Goal: Information Seeking & Learning: Learn about a topic

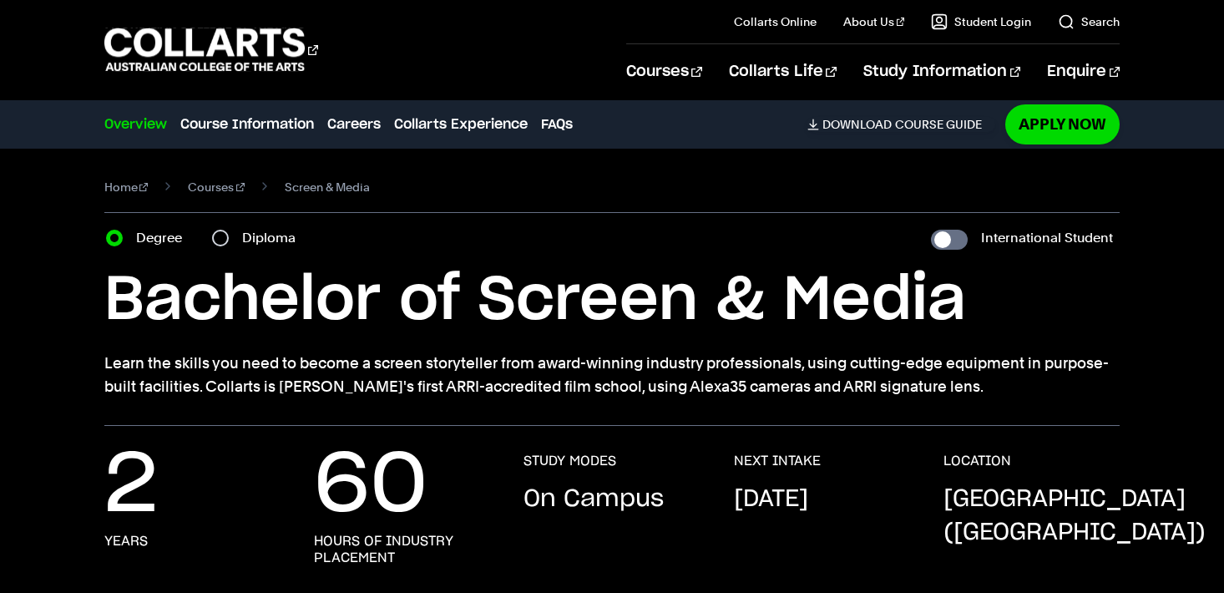
click at [220, 246] on div "Diploma" at bounding box center [259, 237] width 94 height 23
click at [218, 242] on input "Diploma" at bounding box center [220, 238] width 17 height 17
radio input "true"
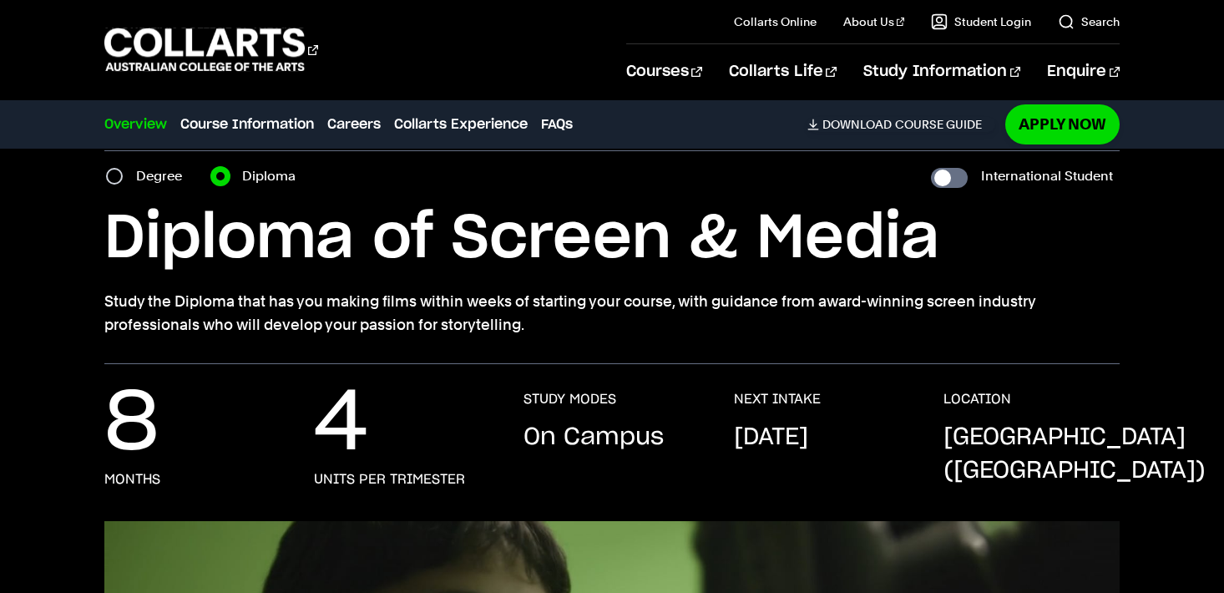
scroll to position [84, 0]
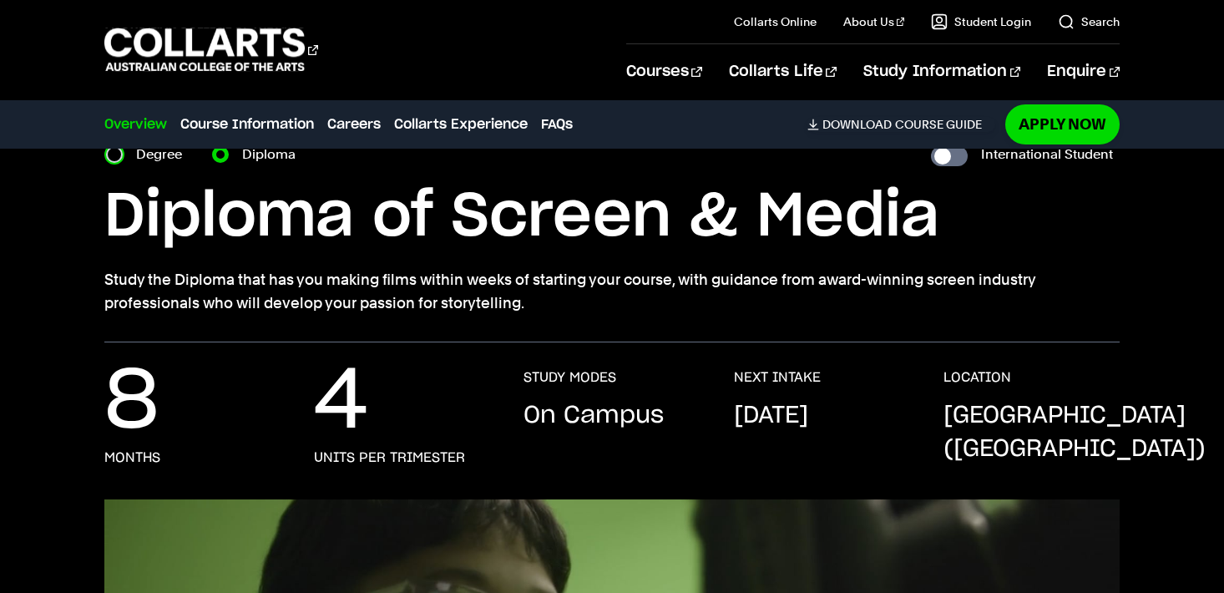
click at [115, 160] on input "Degree" at bounding box center [114, 154] width 17 height 17
radio input "true"
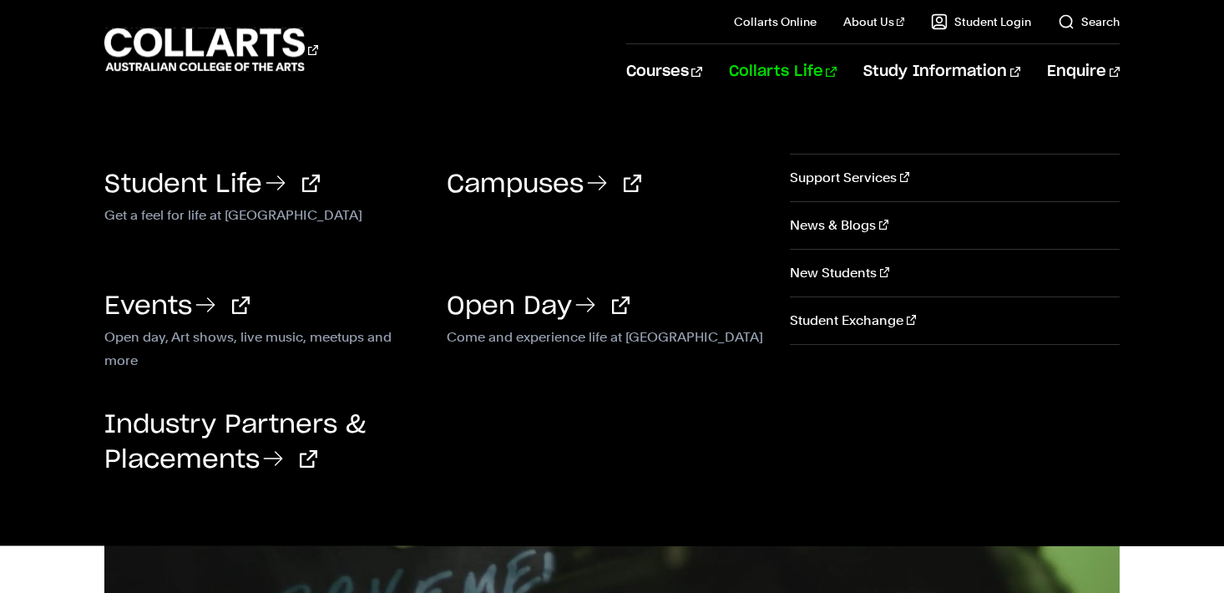
scroll to position [501, 0]
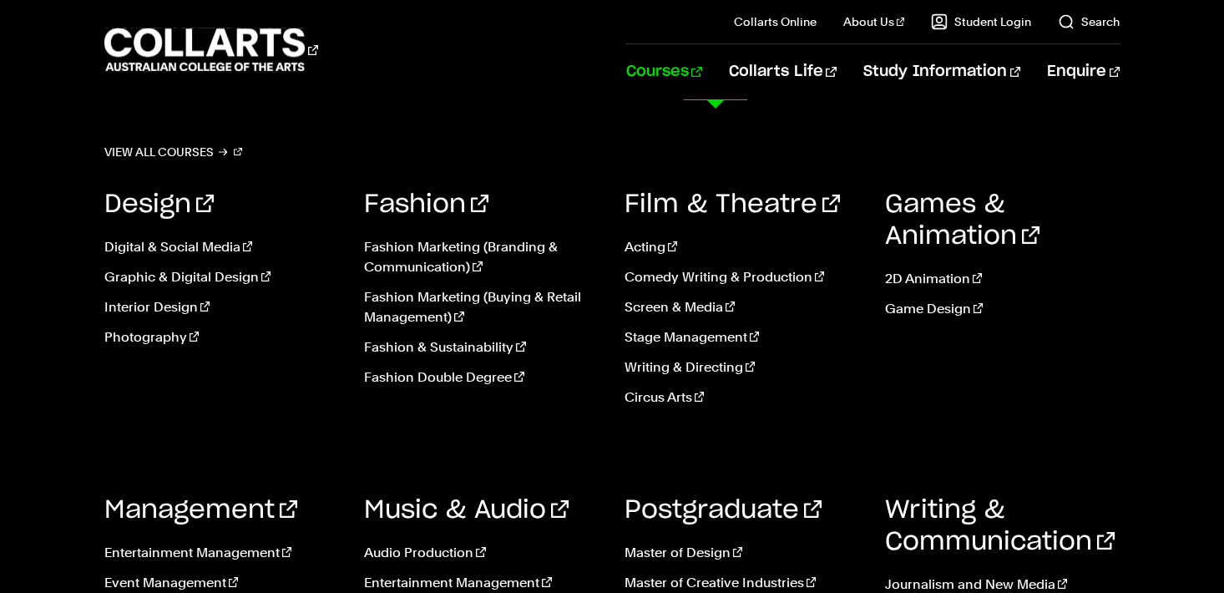
click at [702, 63] on link "Courses" at bounding box center [664, 71] width 76 height 55
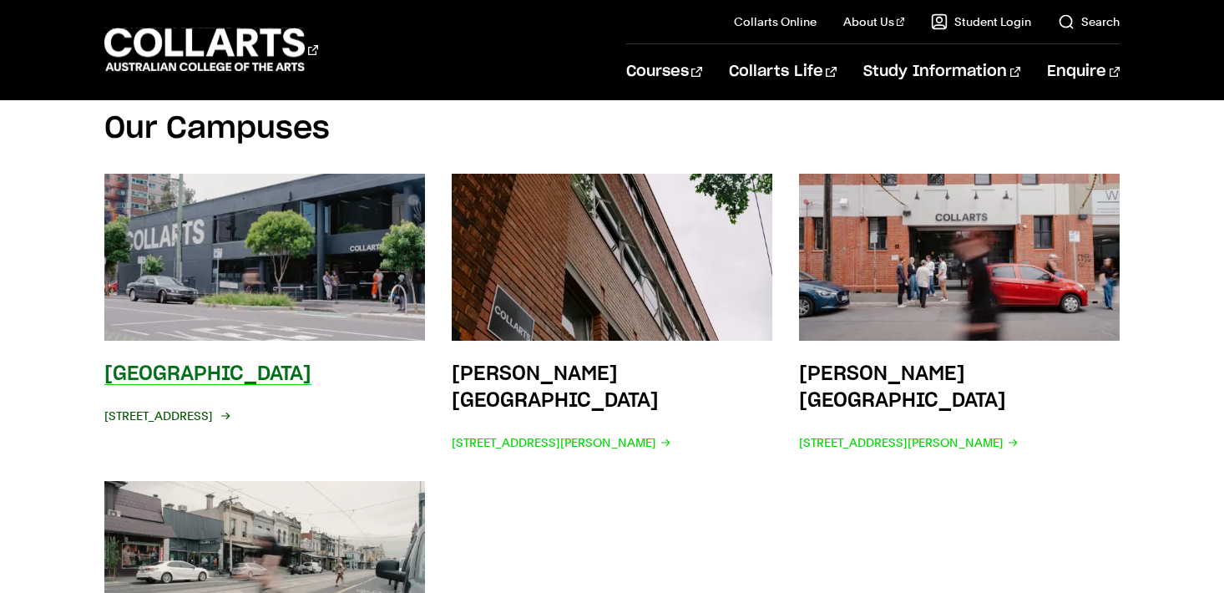
scroll to position [2673, 0]
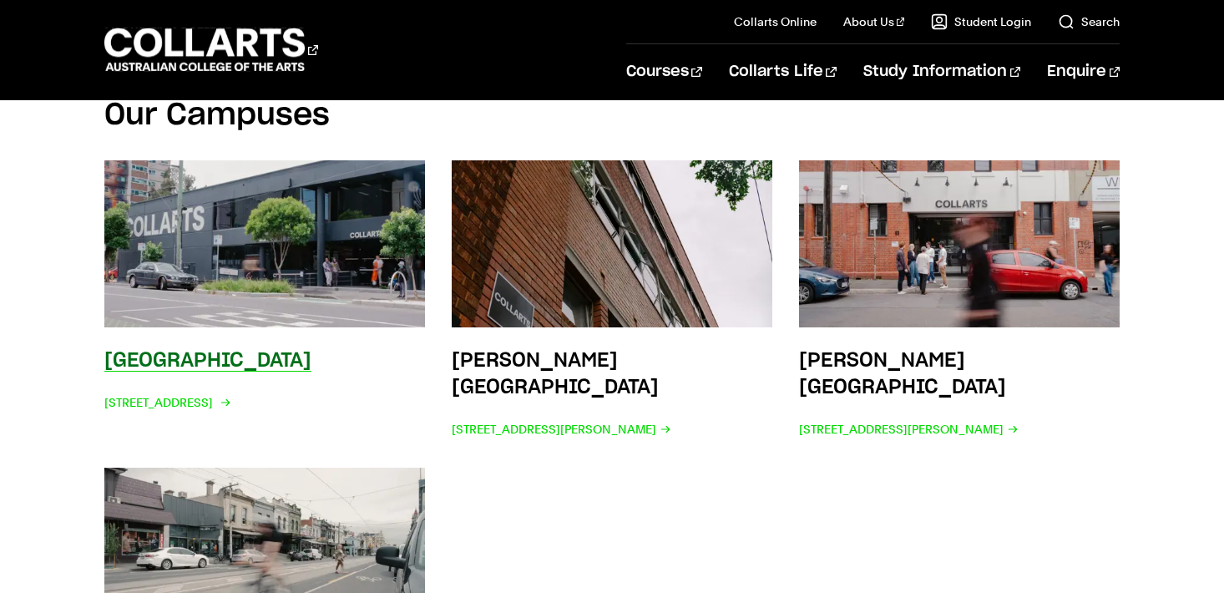
click at [273, 351] on h3 "[GEOGRAPHIC_DATA]" at bounding box center [207, 361] width 207 height 20
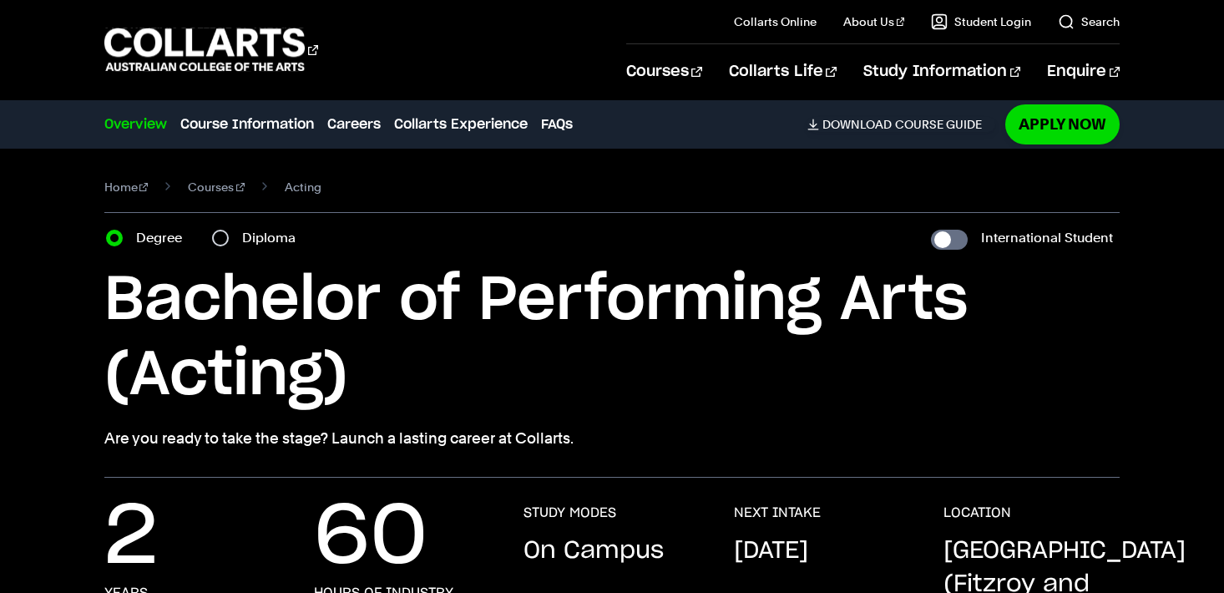
click at [236, 232] on div "Diploma" at bounding box center [259, 237] width 94 height 23
click at [230, 234] on div "Diploma" at bounding box center [259, 237] width 94 height 23
click at [226, 234] on input "Diploma" at bounding box center [220, 238] width 17 height 17
radio input "true"
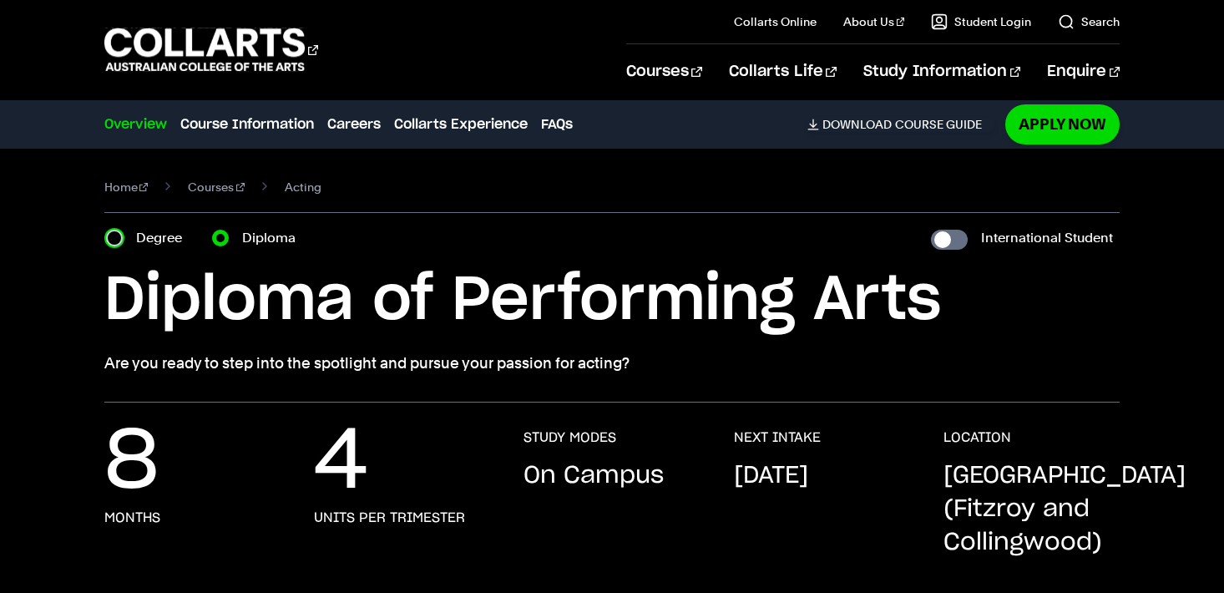
click at [119, 236] on input "Degree" at bounding box center [114, 238] width 17 height 17
radio input "true"
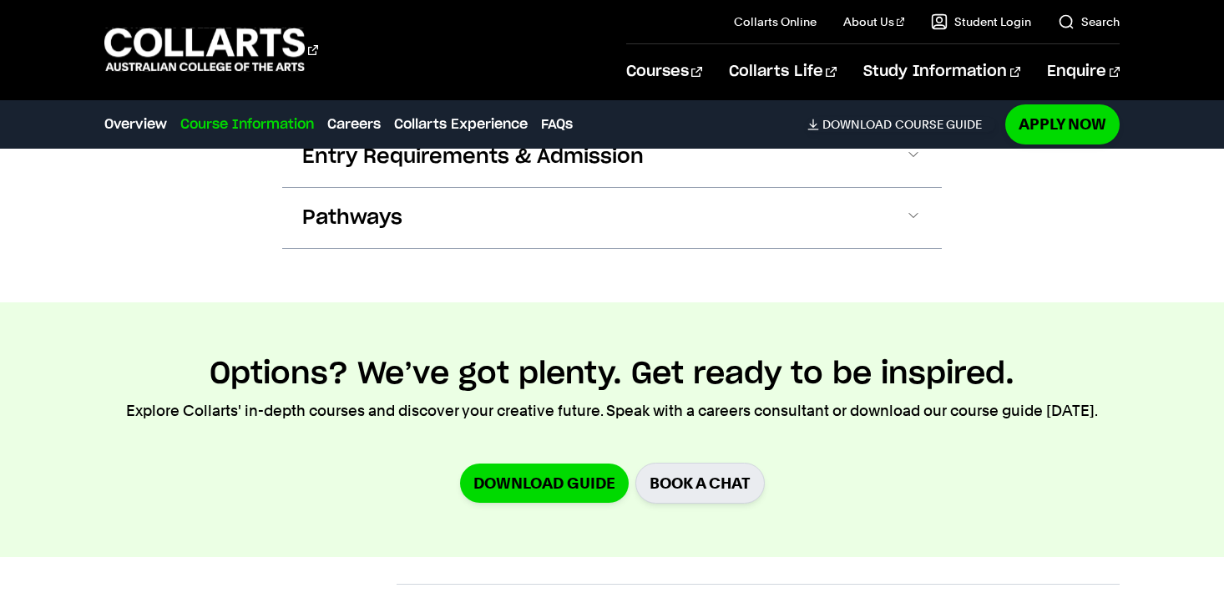
scroll to position [1837, 0]
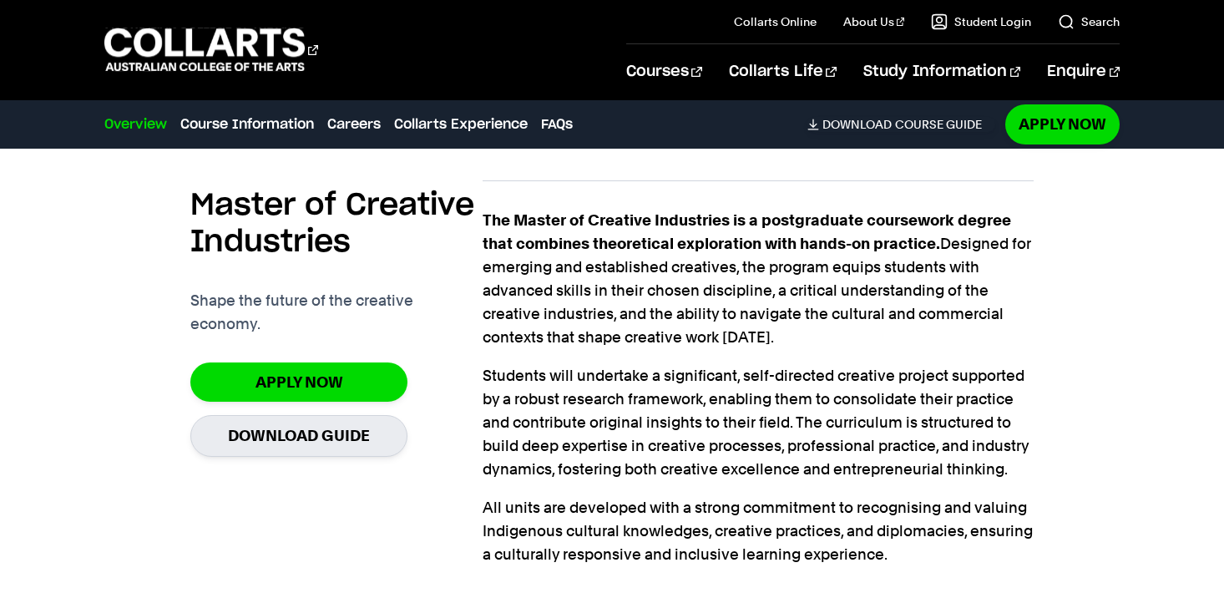
scroll to position [501, 0]
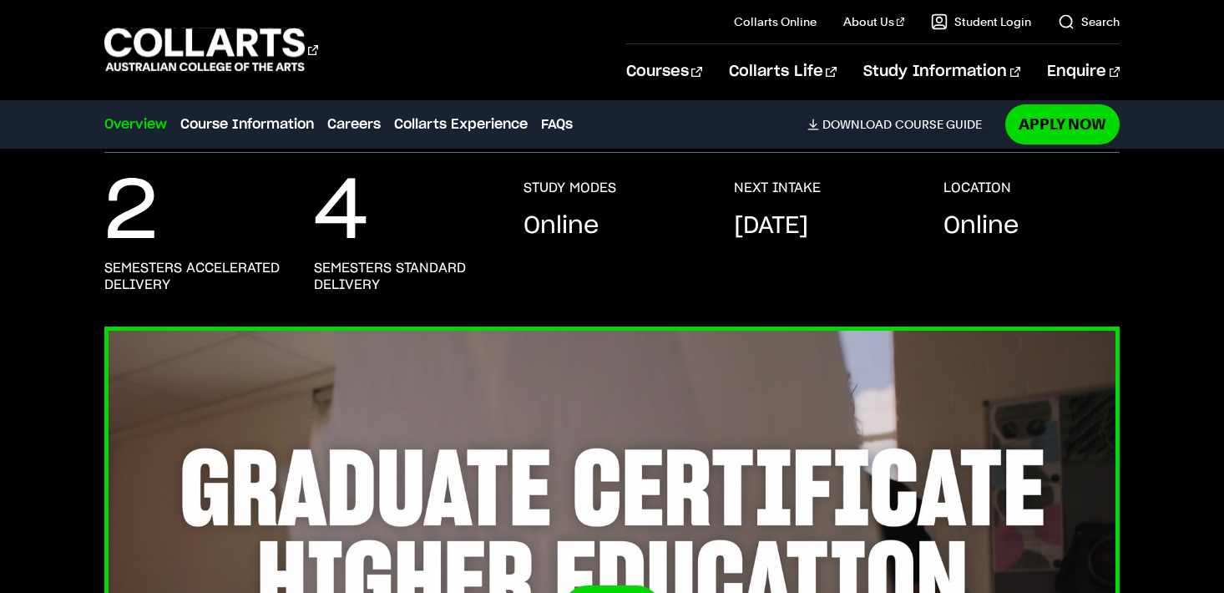
scroll to position [334, 0]
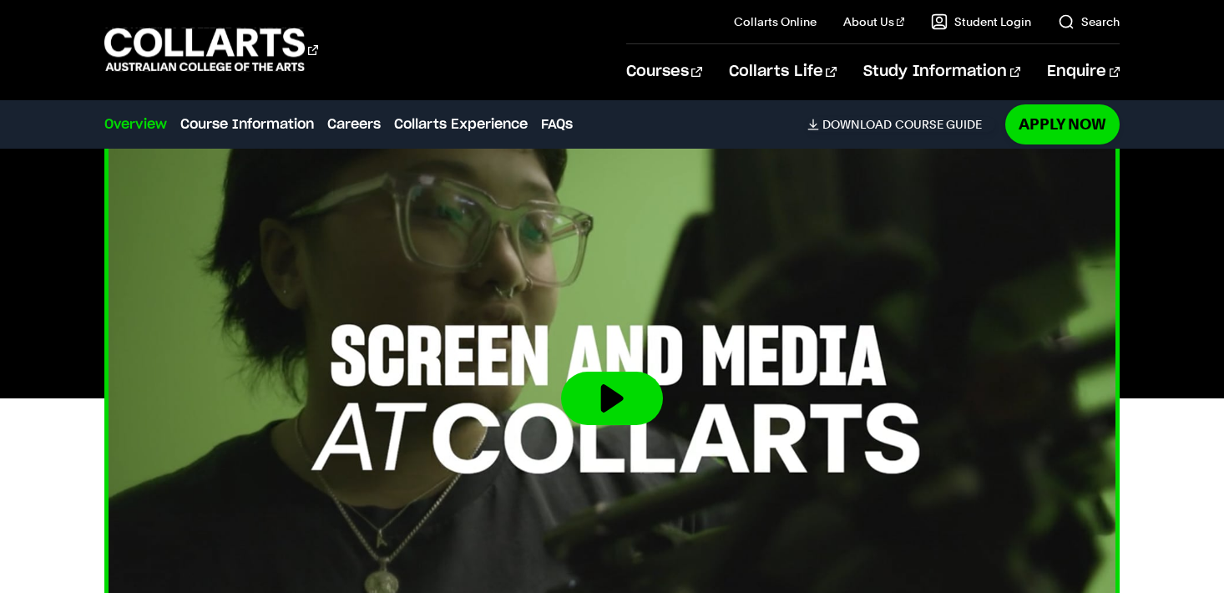
scroll to position [501, 0]
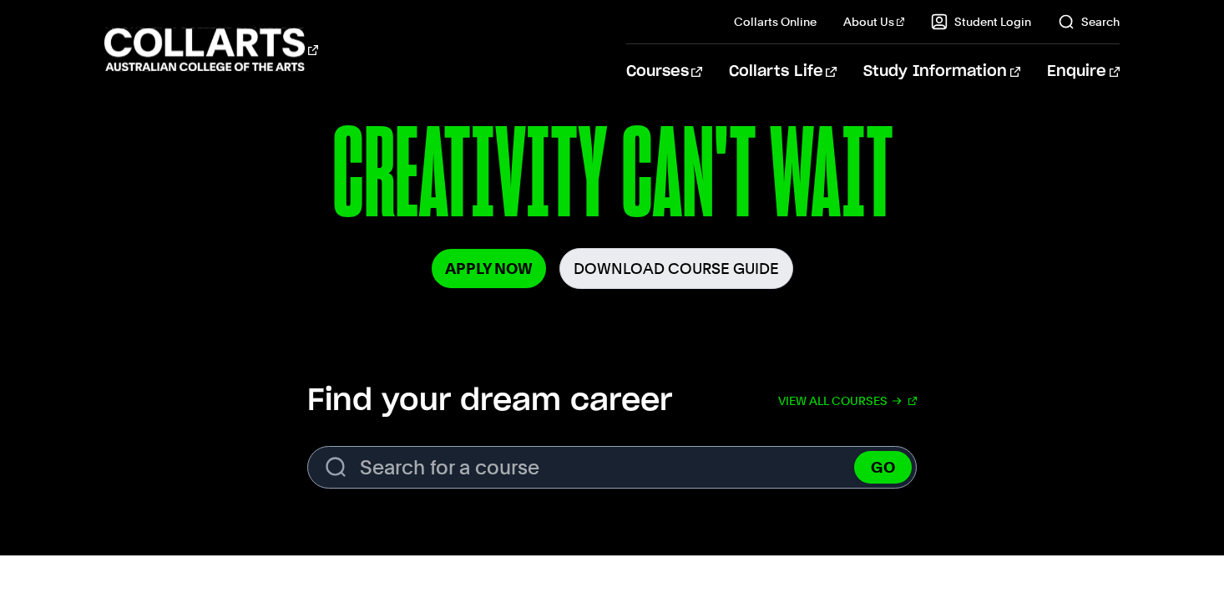
scroll to position [167, 0]
